Goal: Transaction & Acquisition: Purchase product/service

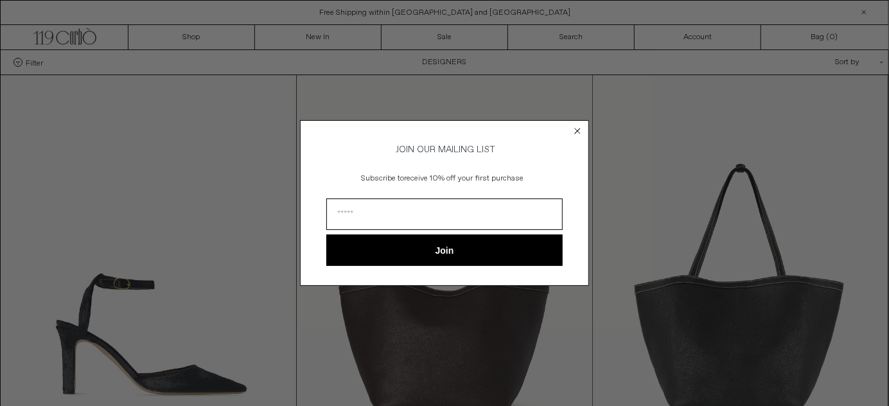
click at [574, 130] on circle "Close dialog" at bounding box center [578, 131] width 12 height 12
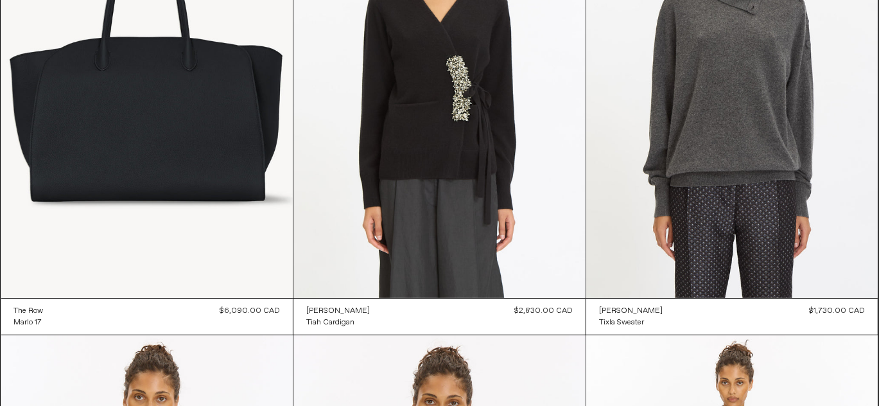
scroll to position [703, 0]
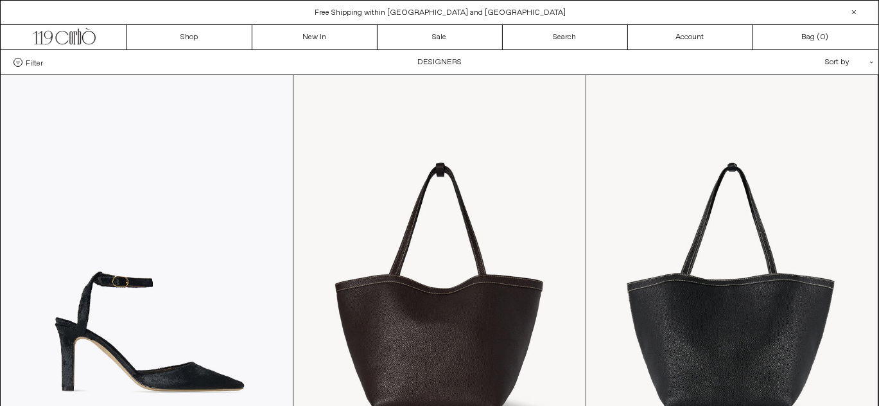
click at [439, 60] on div "Filter Designer .cls-1{fill:#231f20} [PERSON_NAME] [GEOGRAPHIC_DATA] Doffer Boys" at bounding box center [440, 62] width 878 height 24
click at [871, 66] on div "**********" at bounding box center [814, 62] width 128 height 24
click at [871, 64] on div "**********" at bounding box center [814, 62] width 128 height 24
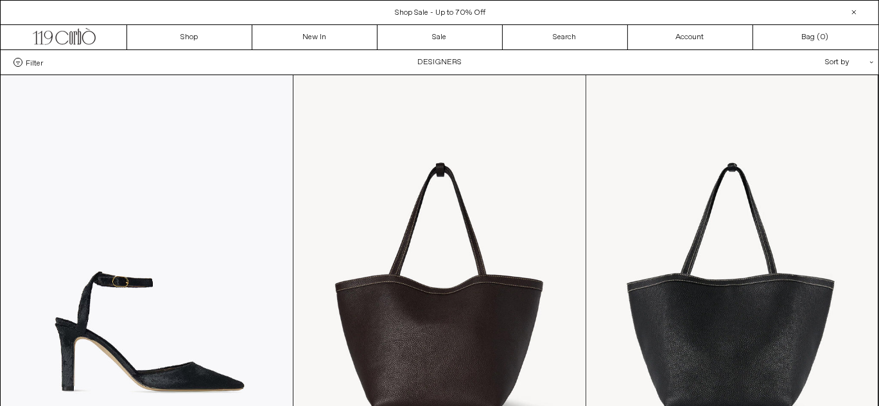
click at [33, 65] on span "Filter" at bounding box center [34, 62] width 17 height 9
click at [0, 0] on select "**********" at bounding box center [0, 0] width 0 height 0
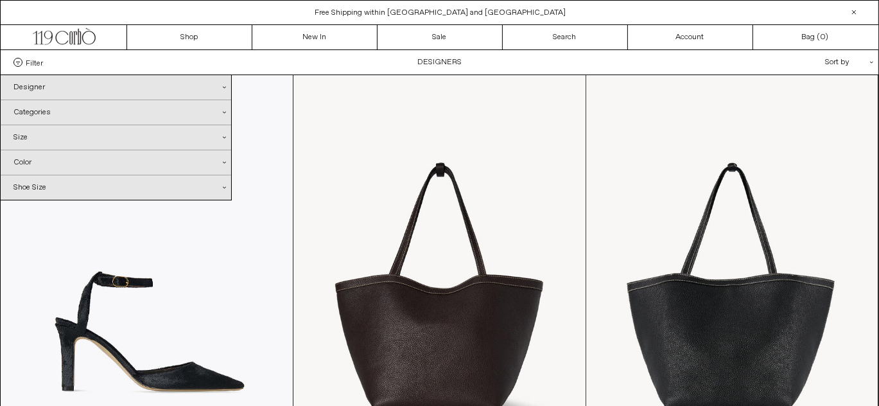
click at [35, 89] on div "Designer .cls-1{fill:#231f20}" at bounding box center [116, 87] width 231 height 24
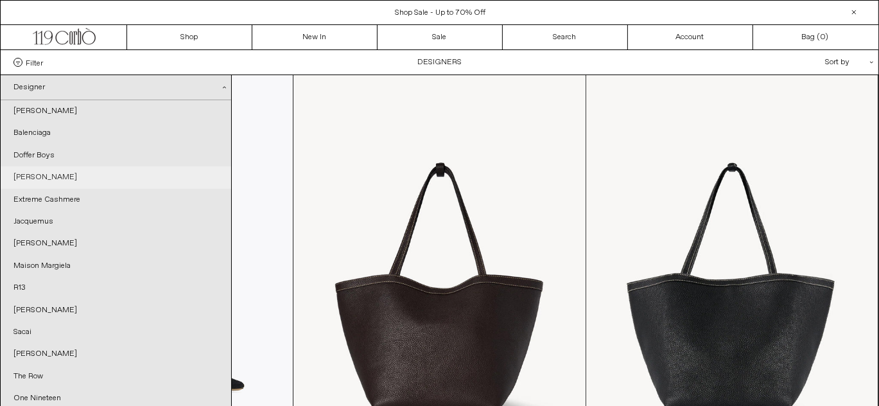
click at [64, 184] on link "[PERSON_NAME]" at bounding box center [116, 177] width 231 height 22
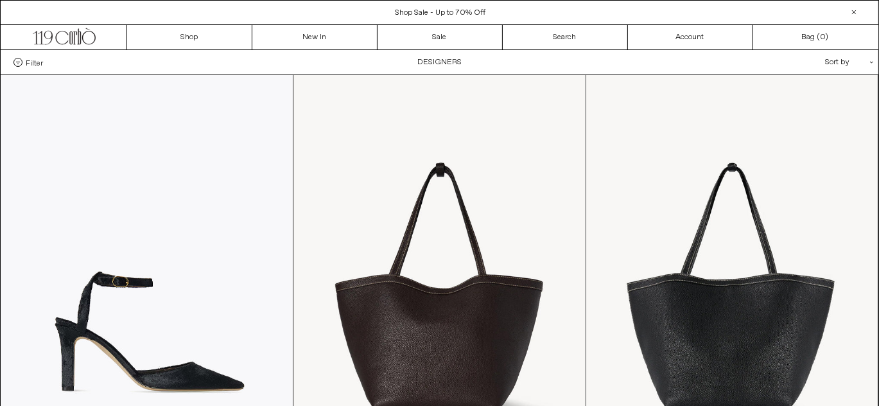
click at [41, 65] on span "Filter" at bounding box center [34, 62] width 17 height 9
click at [0, 0] on select "**********" at bounding box center [0, 0] width 0 height 0
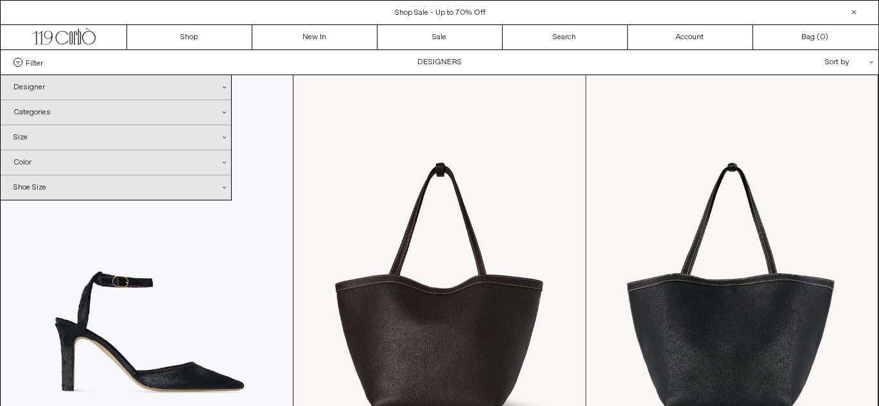
click at [57, 85] on div "Designer .cls-1{fill:#231f20}" at bounding box center [116, 87] width 231 height 24
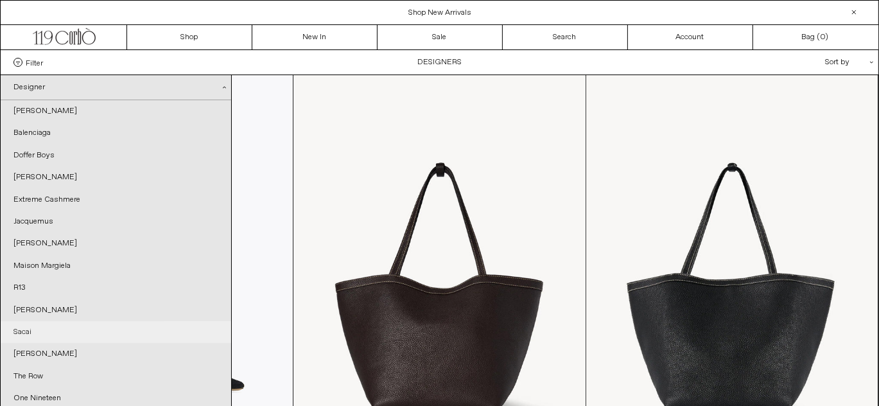
click at [31, 343] on link "Sacai" at bounding box center [116, 332] width 231 height 22
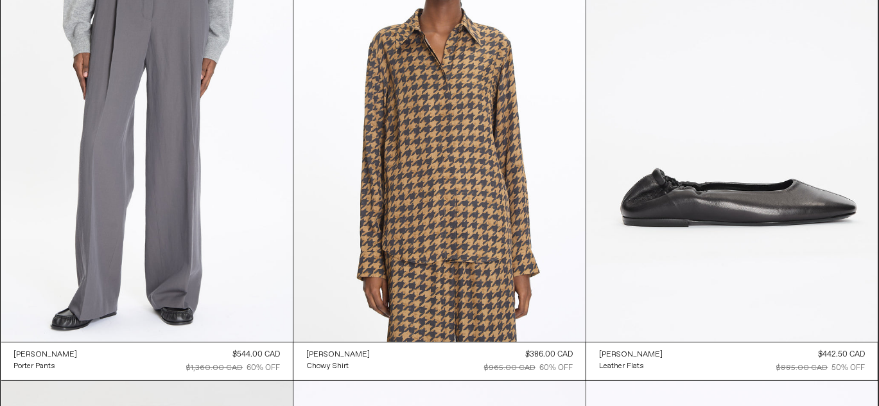
scroll to position [180, 0]
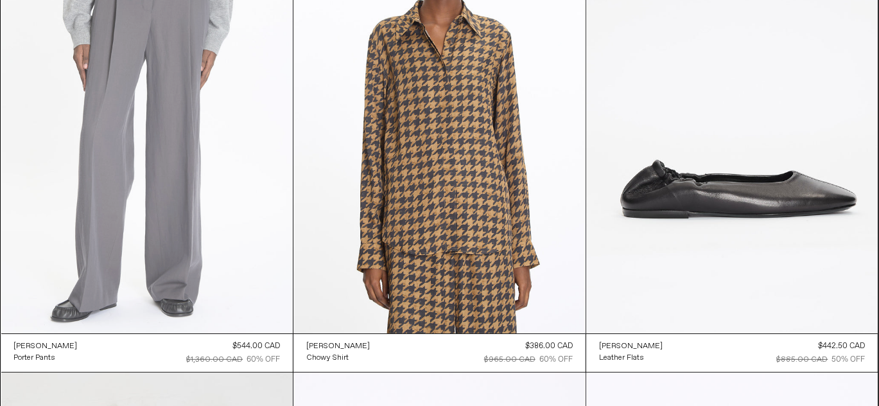
click at [153, 165] on at bounding box center [147, 114] width 292 height 438
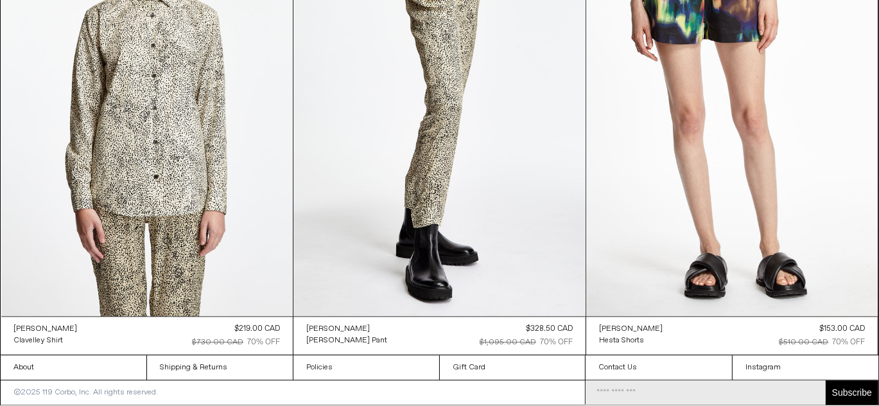
scroll to position [3088, 0]
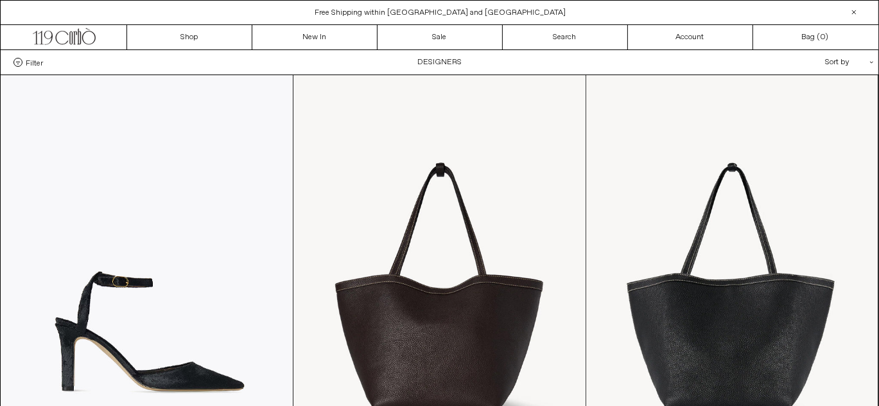
click at [421, 64] on div "Filter Designer .cls-1{fill:#231f20} [PERSON_NAME] [GEOGRAPHIC_DATA] Doffer Boys" at bounding box center [440, 62] width 878 height 24
click at [43, 63] on span "Filter" at bounding box center [34, 62] width 17 height 9
click at [0, 0] on select "**********" at bounding box center [0, 0] width 0 height 0
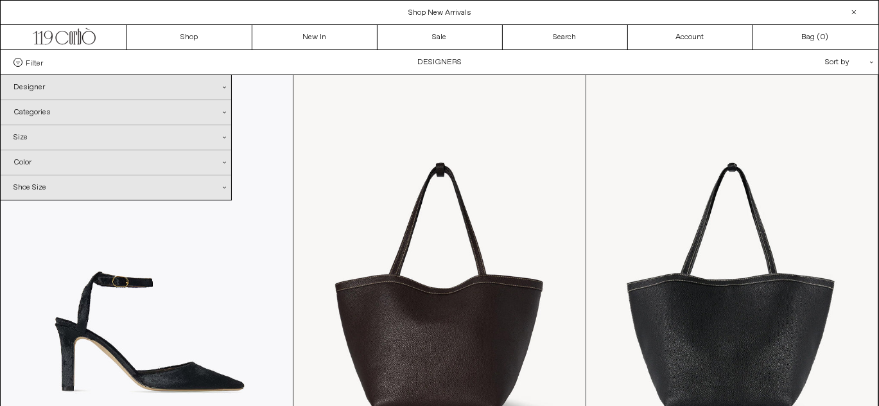
click at [42, 83] on div "Designer .cls-1{fill:#231f20}" at bounding box center [116, 87] width 231 height 24
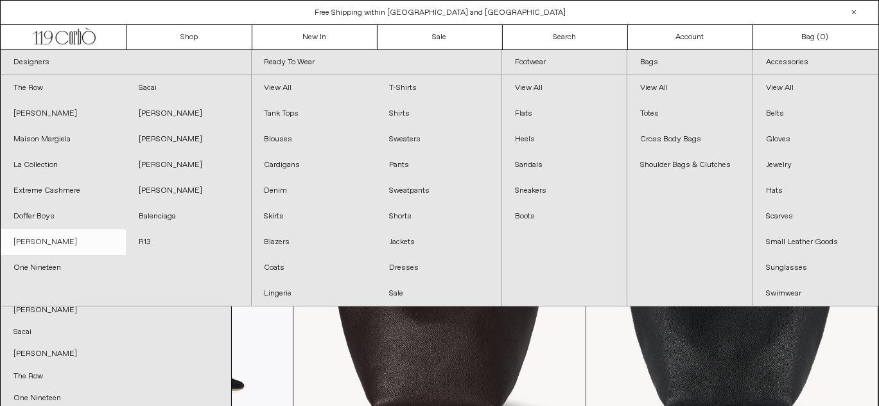
click at [73, 236] on link "[PERSON_NAME]" at bounding box center [63, 242] width 125 height 26
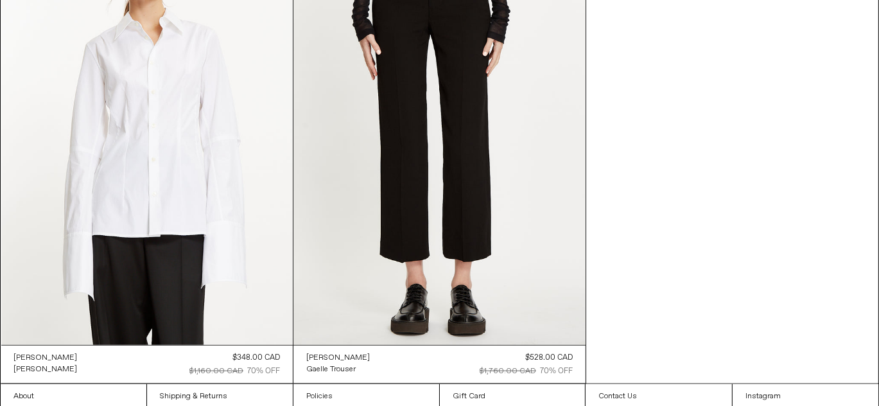
scroll to position [1163, 0]
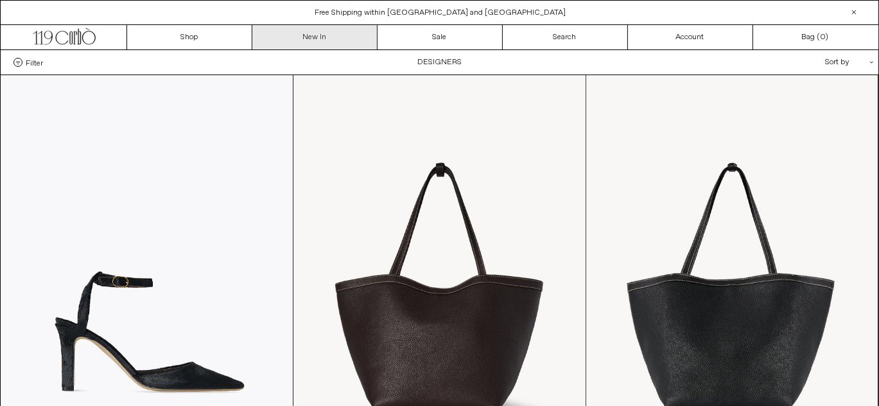
click at [317, 42] on link "New In" at bounding box center [314, 37] width 125 height 24
click at [408, 66] on div "Filter Designer .cls-1{fill:#231f20} [PERSON_NAME] [GEOGRAPHIC_DATA] Doffer Boys" at bounding box center [440, 62] width 878 height 24
click at [325, 37] on link "New In" at bounding box center [314, 37] width 125 height 24
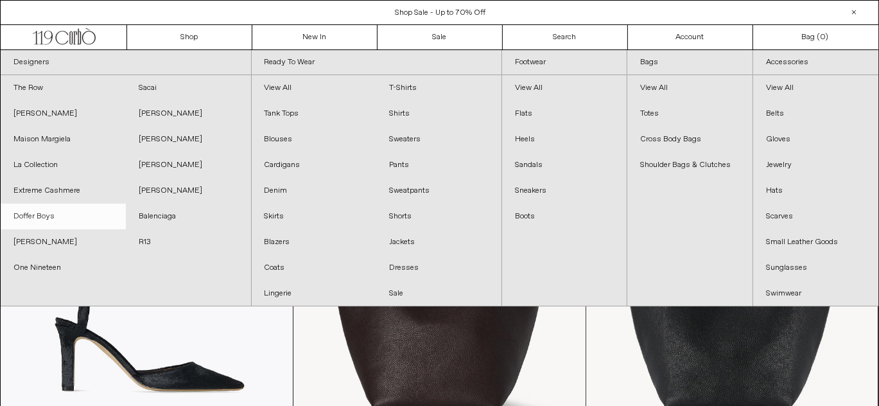
click at [50, 216] on link "Doffer Boys" at bounding box center [63, 217] width 125 height 26
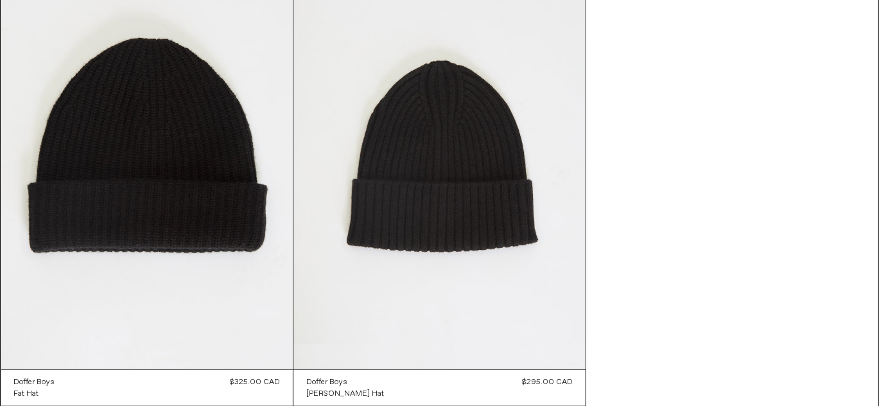
scroll to position [1159, 0]
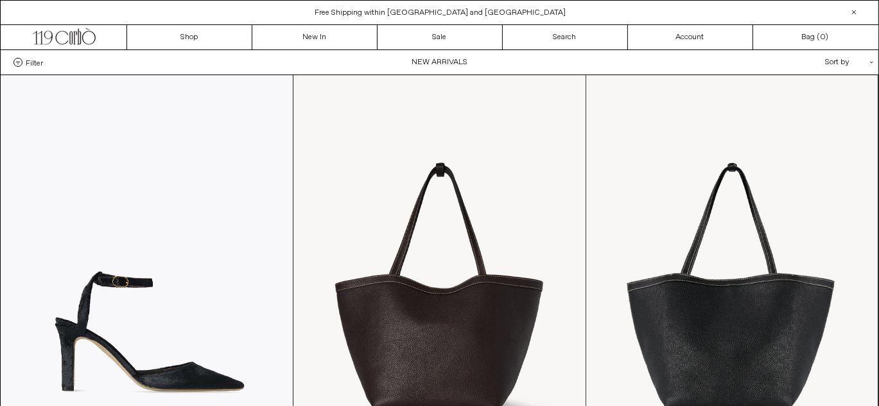
click at [412, 66] on div "Filter Designer .cls-1{fill:#231f20} Ann Demeulemeester Balenciaga Doffer Boys" at bounding box center [440, 62] width 878 height 24
click at [40, 66] on span "Filter" at bounding box center [34, 62] width 17 height 9
click at [0, 0] on select "**********" at bounding box center [0, 0] width 0 height 0
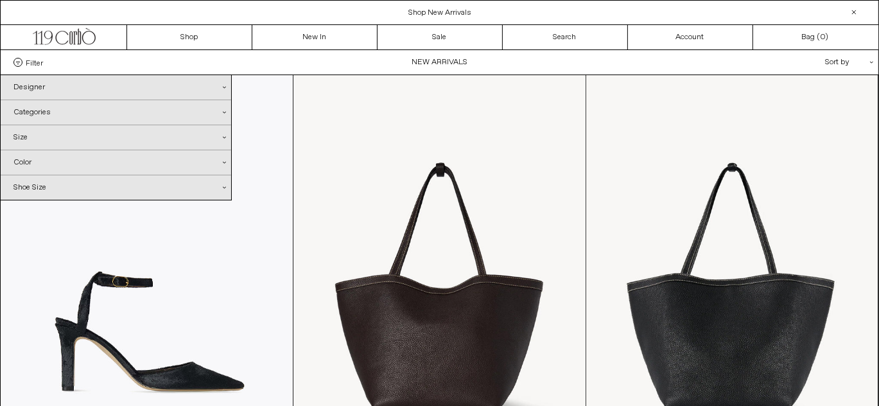
click at [42, 83] on div "Designer .cls-1{fill:#231f20}" at bounding box center [116, 87] width 231 height 24
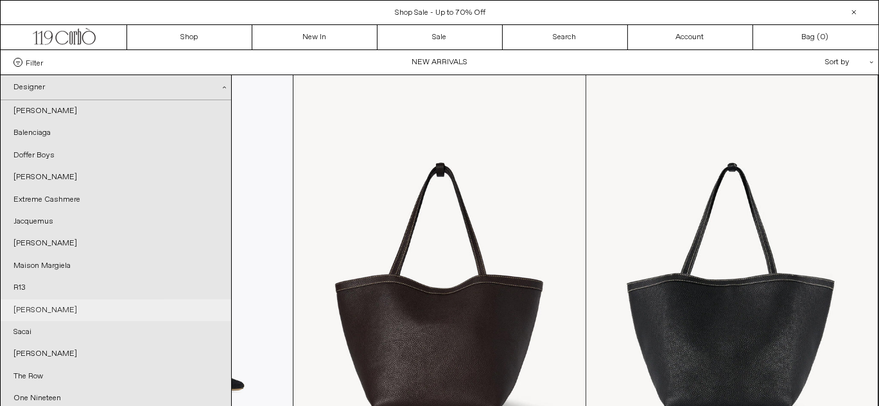
click at [33, 321] on link "[PERSON_NAME]" at bounding box center [116, 310] width 231 height 22
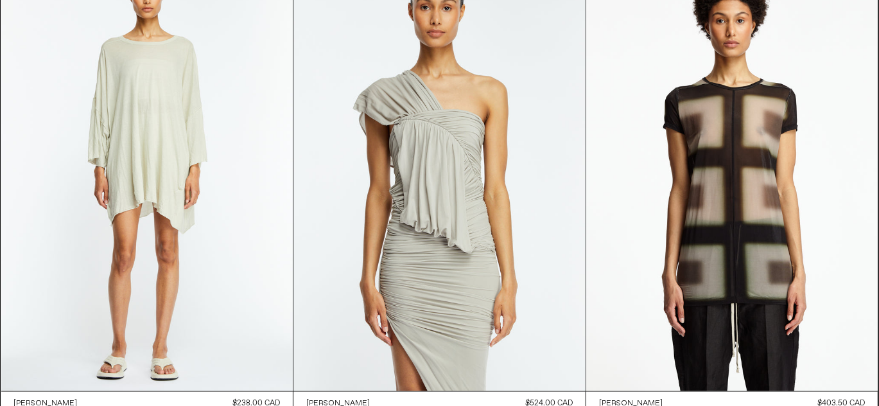
scroll to position [2126, 0]
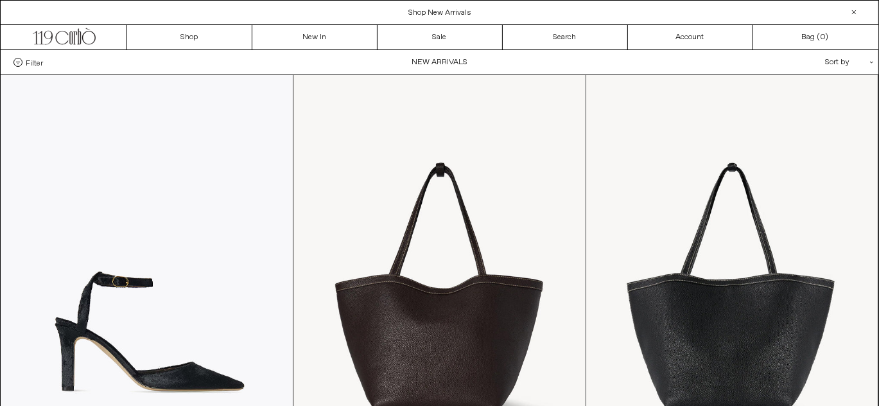
click at [19, 66] on span at bounding box center [17, 62] width 9 height 9
click at [0, 0] on select "**********" at bounding box center [0, 0] width 0 height 0
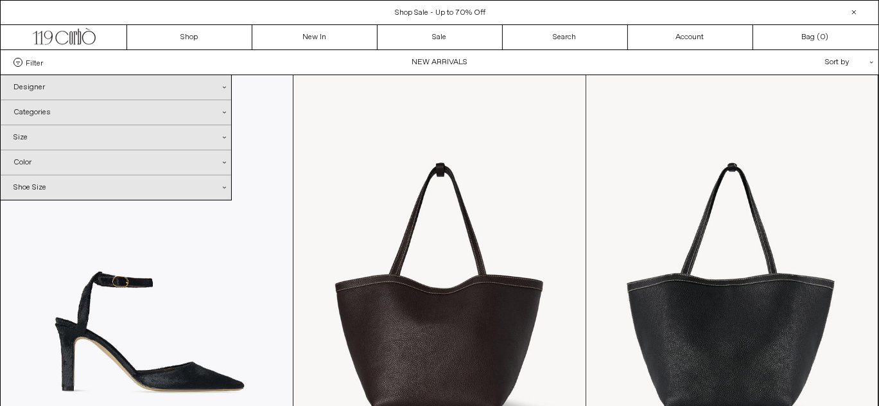
click at [44, 90] on div "Designer .cls-1{fill:#231f20}" at bounding box center [116, 87] width 231 height 24
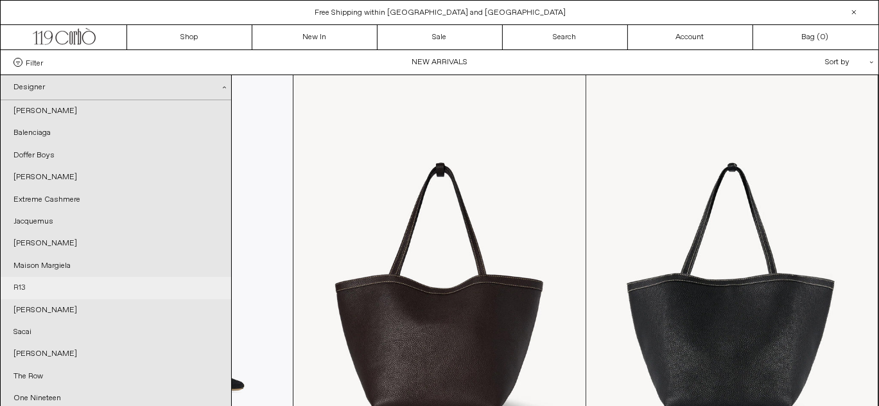
click at [26, 299] on link "R13" at bounding box center [116, 288] width 231 height 22
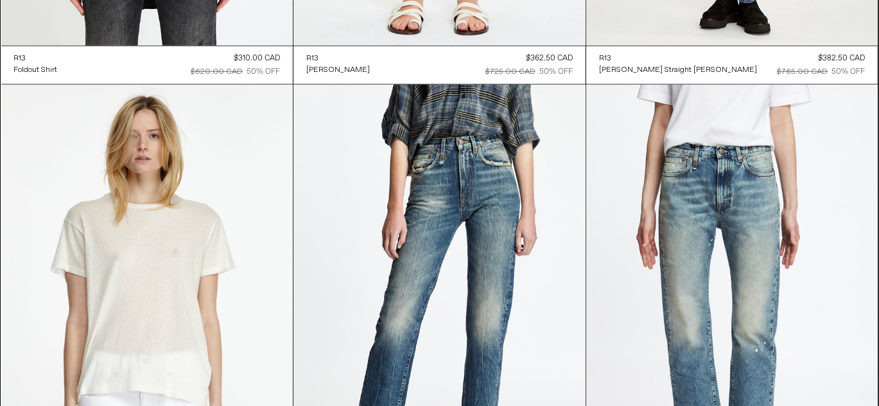
scroll to position [1643, 0]
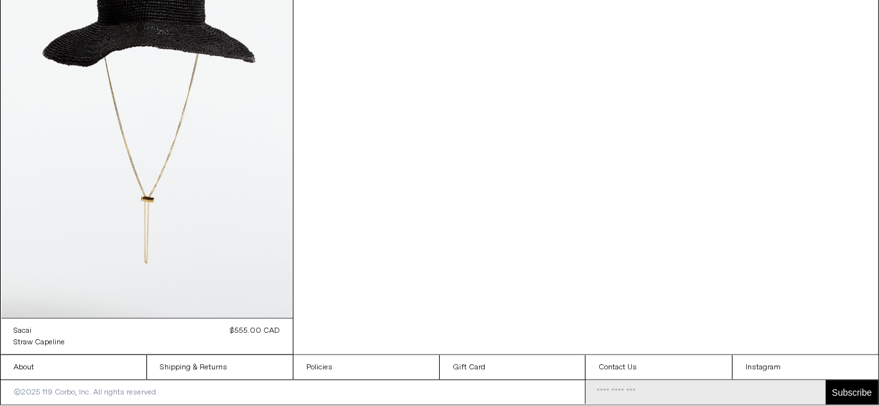
scroll to position [1643, 0]
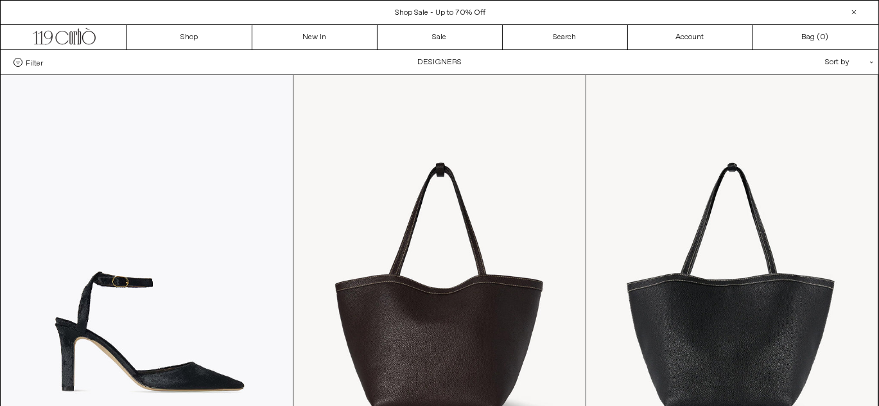
click at [28, 67] on span "Filter" at bounding box center [34, 62] width 17 height 9
click at [0, 0] on select "**********" at bounding box center [0, 0] width 0 height 0
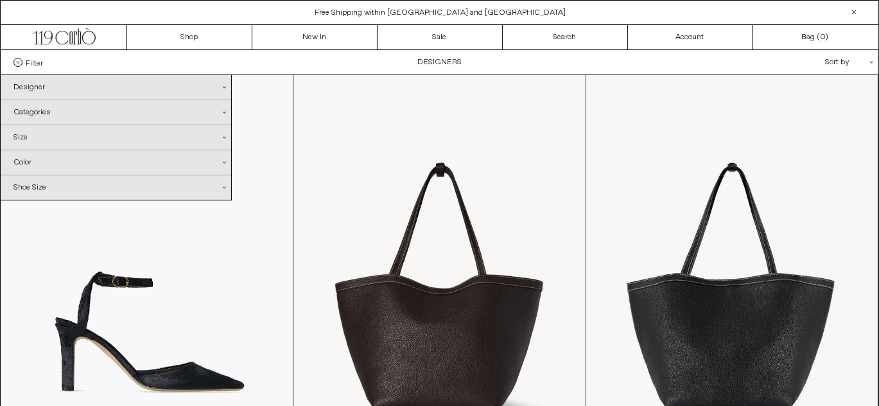
click at [37, 91] on div "Designer .cls-1{fill:#231f20}" at bounding box center [116, 87] width 231 height 24
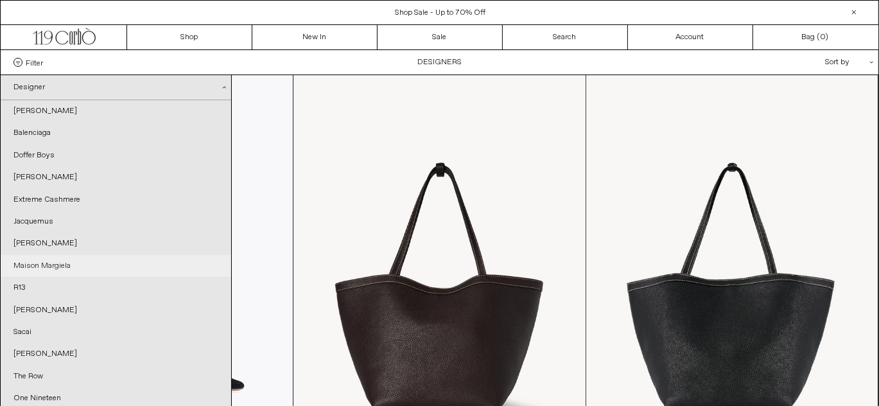
click at [66, 275] on link "Maison Margiela" at bounding box center [116, 266] width 231 height 22
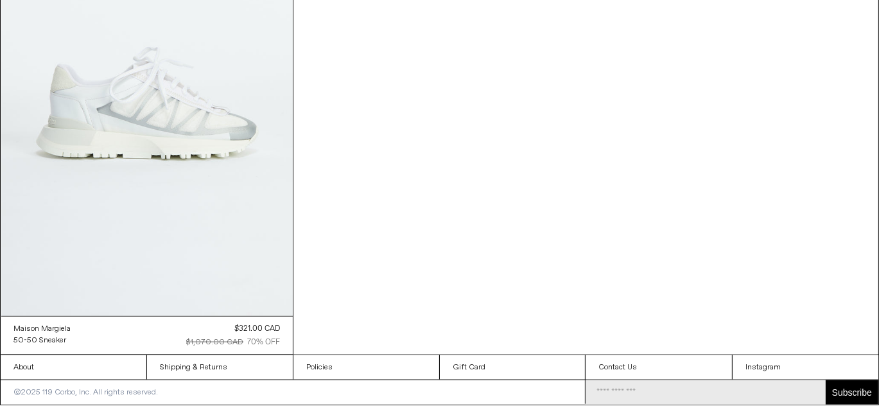
scroll to position [1290, 0]
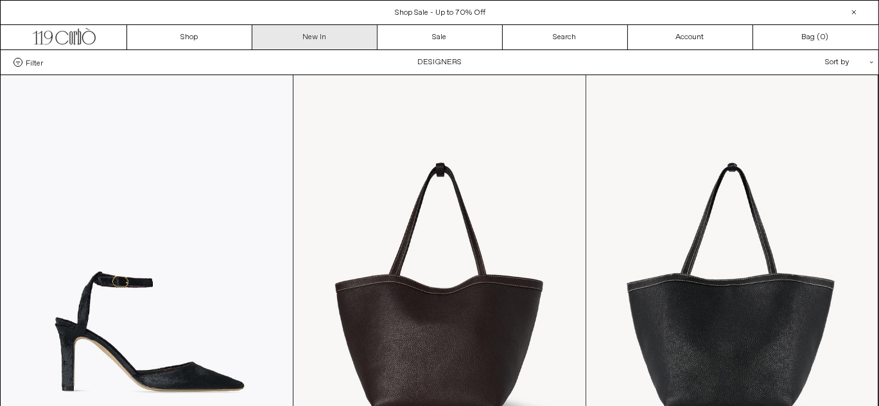
click at [304, 39] on link "New In" at bounding box center [314, 37] width 125 height 24
click at [414, 64] on div "Filter Designer .cls-1{fill:#231f20} [PERSON_NAME] [GEOGRAPHIC_DATA] Doffer Boys" at bounding box center [440, 62] width 878 height 24
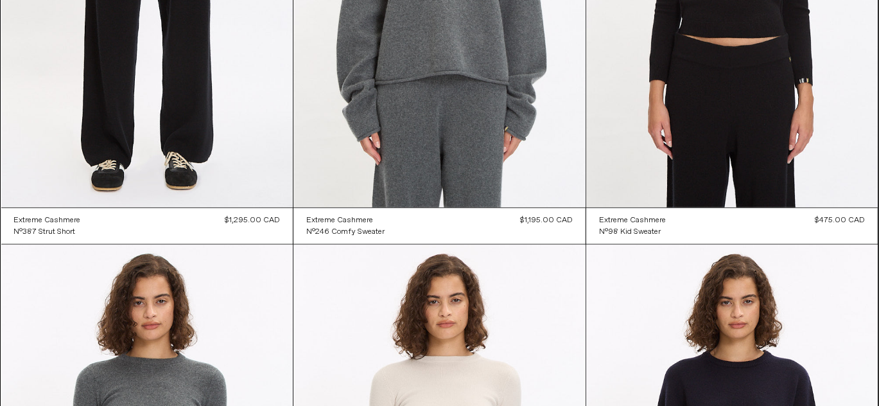
scroll to position [19799, 0]
